Goal: Navigation & Orientation: Locate item on page

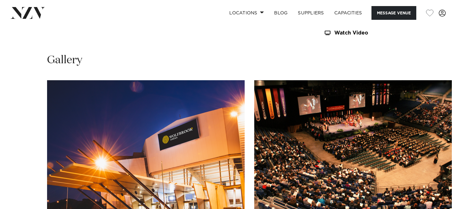
scroll to position [590, 0]
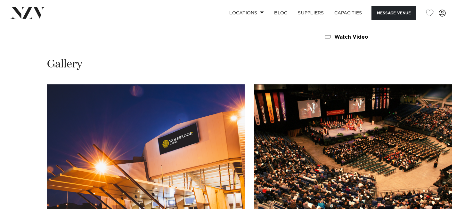
click at [372, 150] on img "2 / 7" at bounding box center [353, 157] width 198 height 145
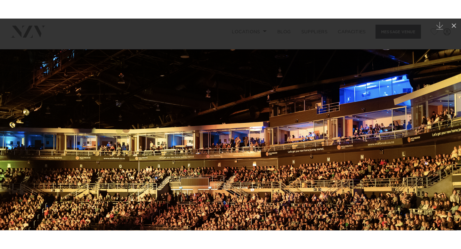
scroll to position [592, 0]
